Goal: Information Seeking & Learning: Check status

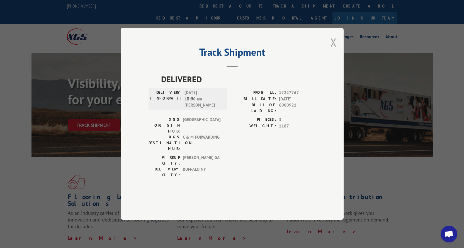
click at [334, 50] on button "Close modal" at bounding box center [333, 42] width 6 height 15
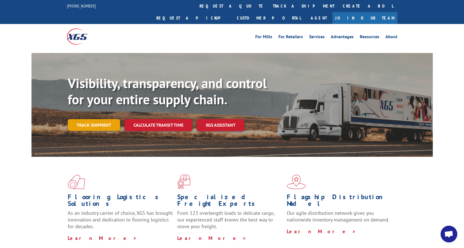
click at [89, 119] on link "Track shipment" at bounding box center [94, 125] width 52 height 12
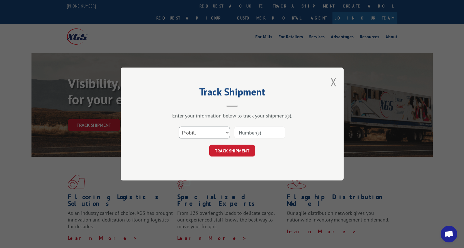
click at [228, 133] on select "Select category... Probill BOL PO" at bounding box center [204, 132] width 51 height 12
select select "bol"
click at [179, 126] on select "Select category... Probill BOL PO" at bounding box center [204, 132] width 51 height 12
click at [245, 134] on input at bounding box center [259, 132] width 51 height 12
paste input "91219"
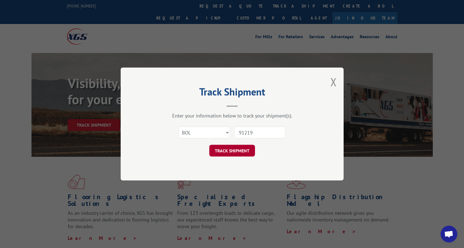
type input "91219"
click at [242, 150] on button "TRACK SHIPMENT" at bounding box center [232, 151] width 46 height 12
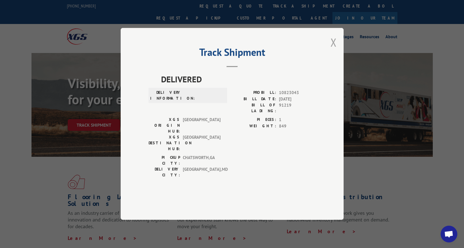
click at [334, 50] on button "Close modal" at bounding box center [333, 42] width 6 height 15
